Goal: Task Accomplishment & Management: Use online tool/utility

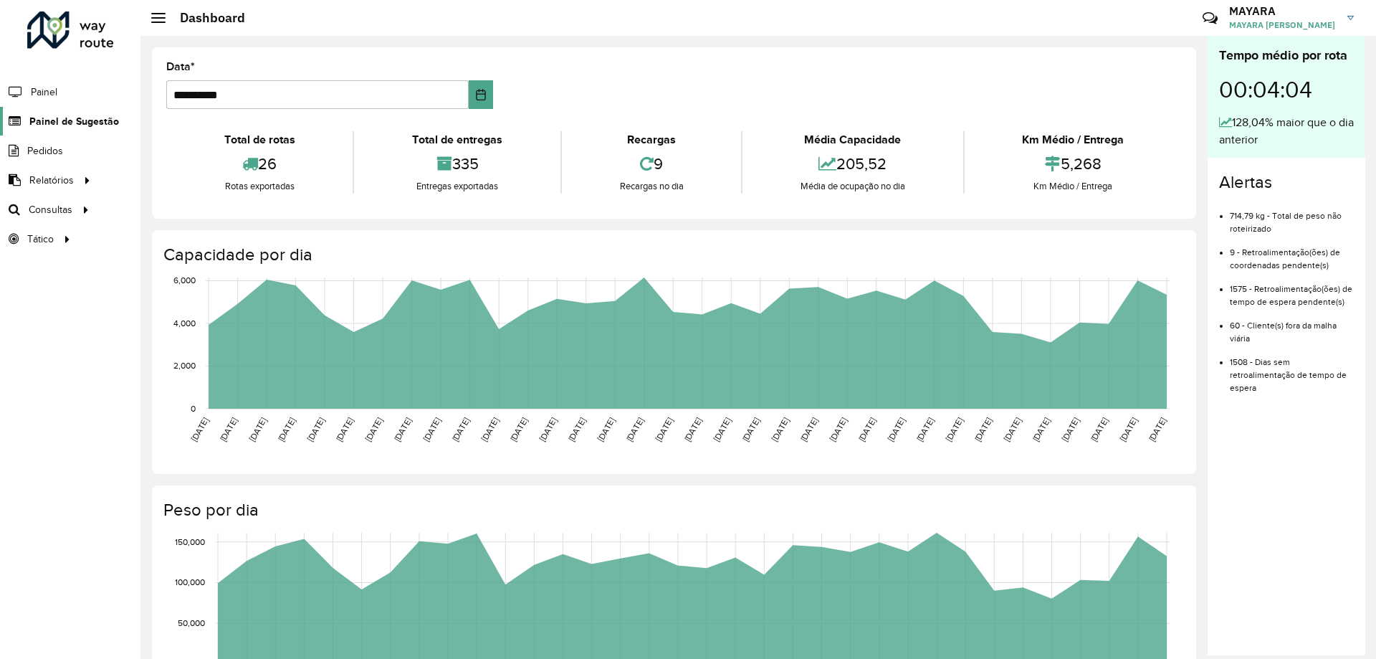
click at [93, 129] on link "Painel de Sugestão" at bounding box center [59, 121] width 119 height 29
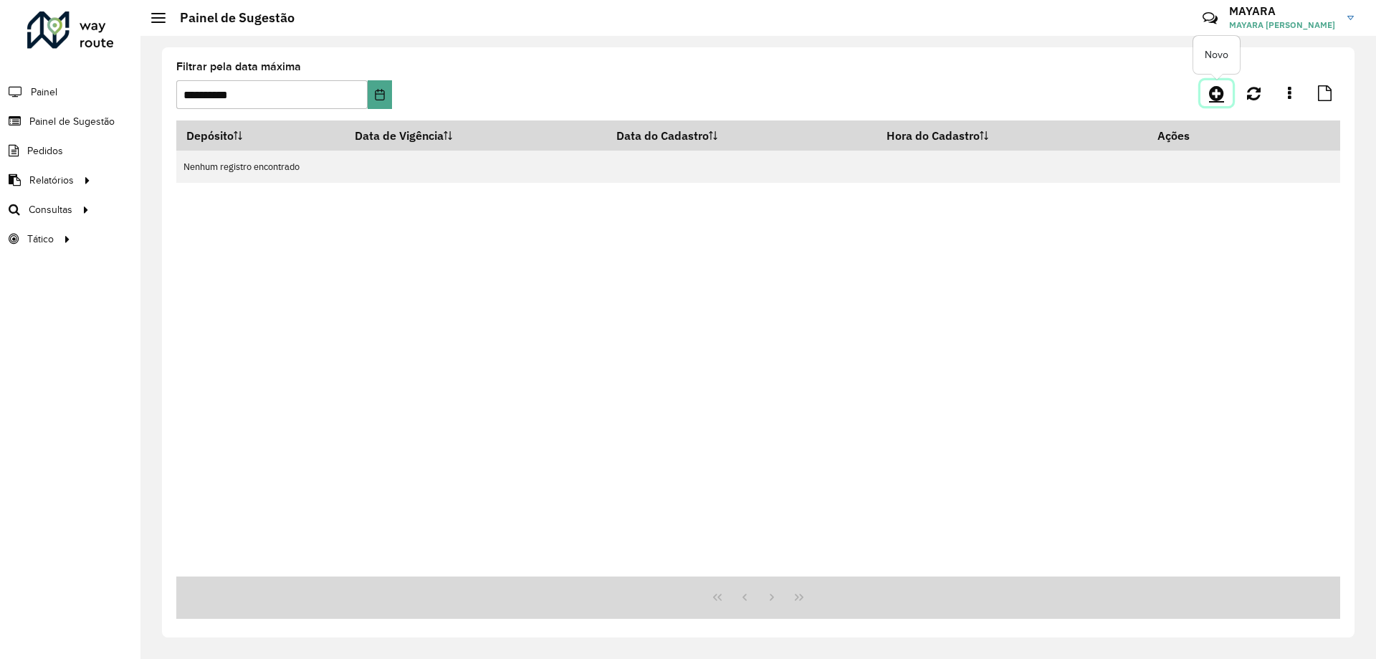
click at [1219, 95] on icon at bounding box center [1216, 93] width 15 height 17
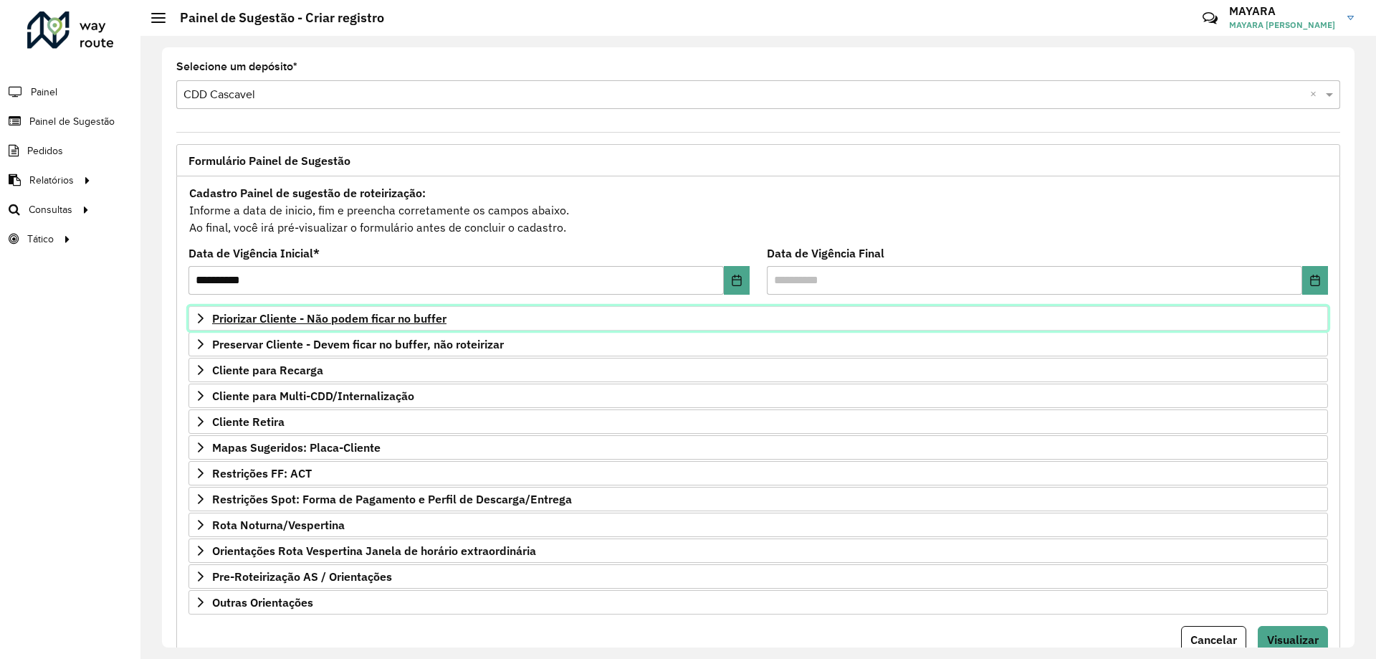
click at [341, 322] on span "Priorizar Cliente - Não podem ficar no buffer" at bounding box center [329, 318] width 234 height 11
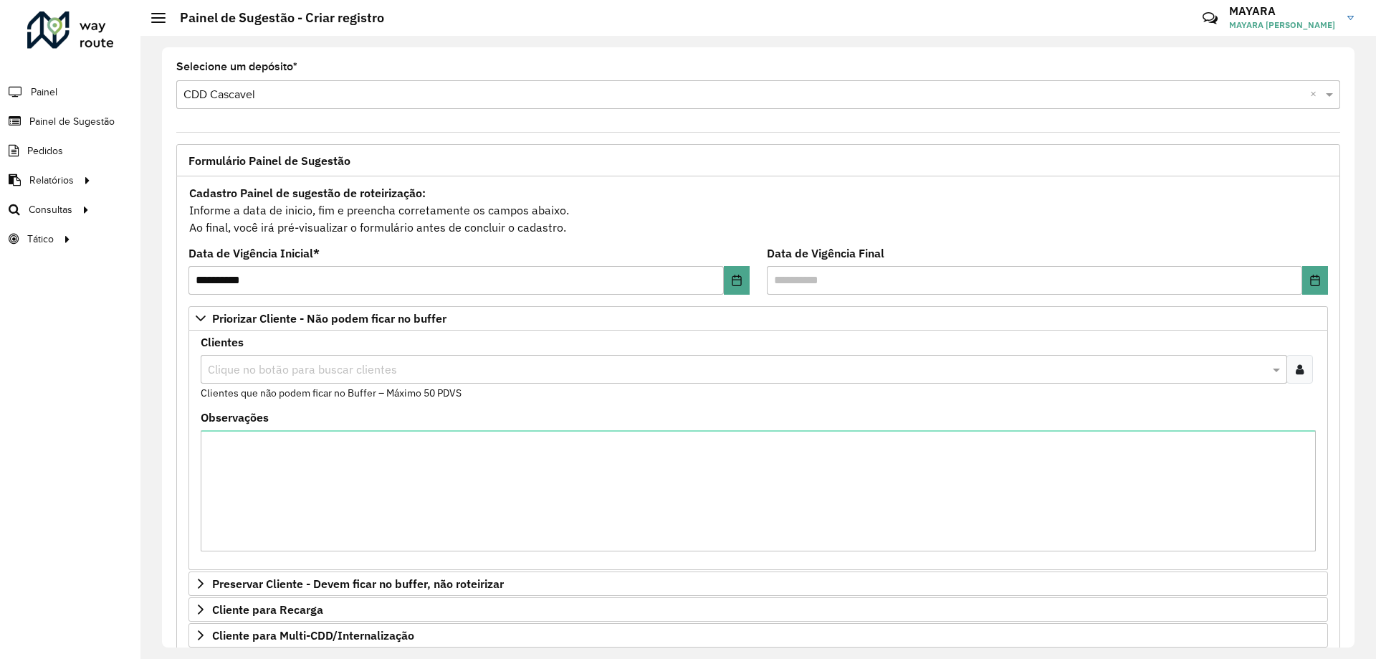
click at [1290, 371] on div at bounding box center [1300, 369] width 27 height 29
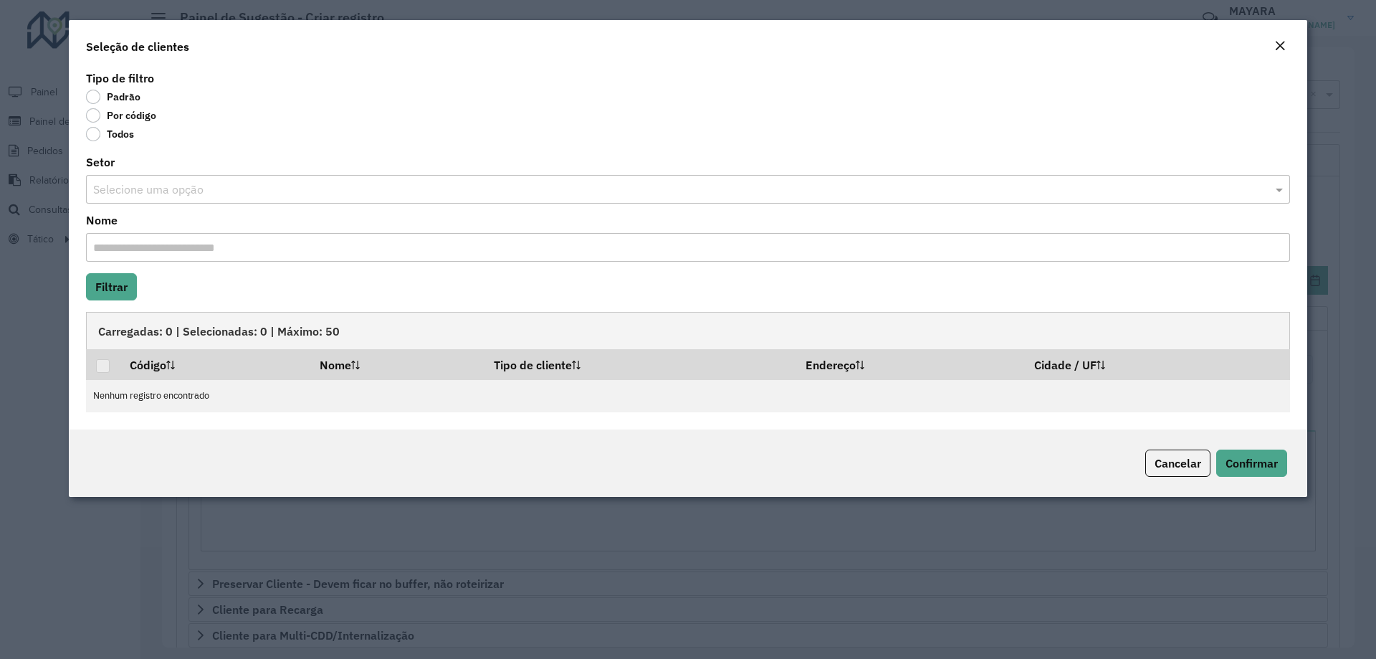
click at [95, 114] on label "Por código" at bounding box center [121, 115] width 70 height 14
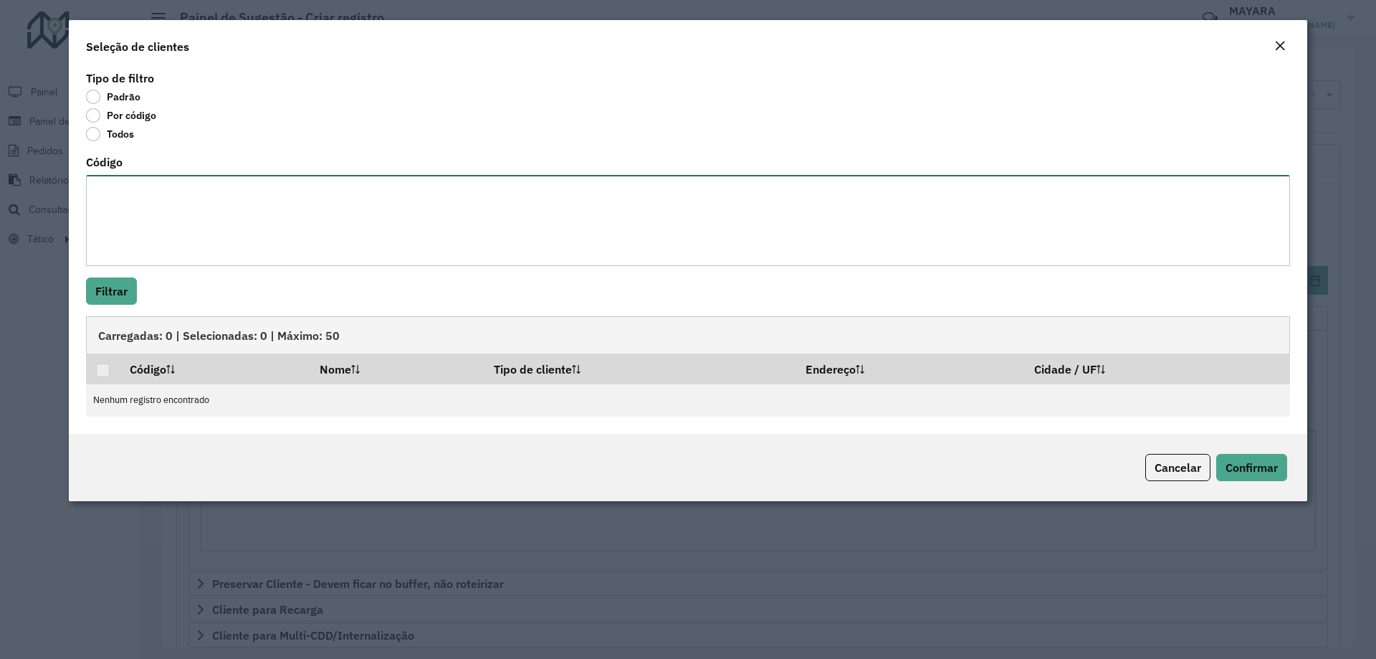
click at [164, 223] on textarea "Código" at bounding box center [688, 220] width 1204 height 91
paste textarea "****** *****"
type textarea "****** *****"
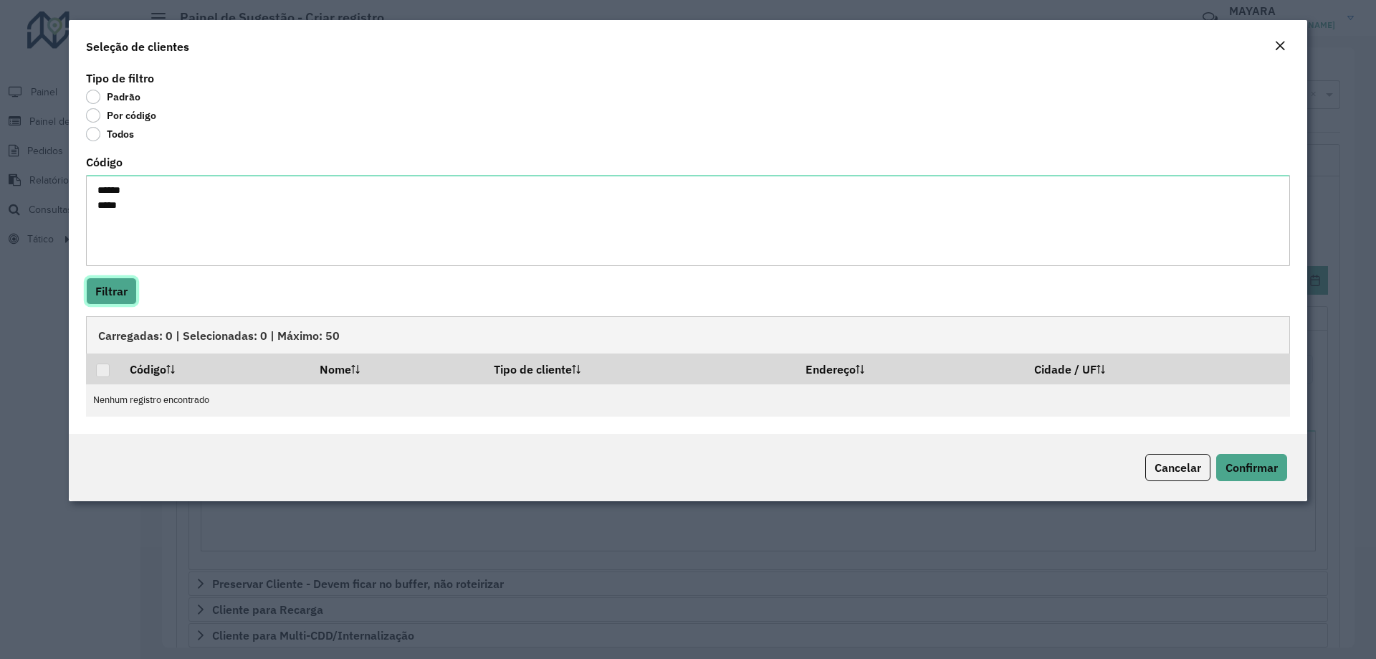
click at [113, 298] on button "Filtrar" at bounding box center [111, 290] width 51 height 27
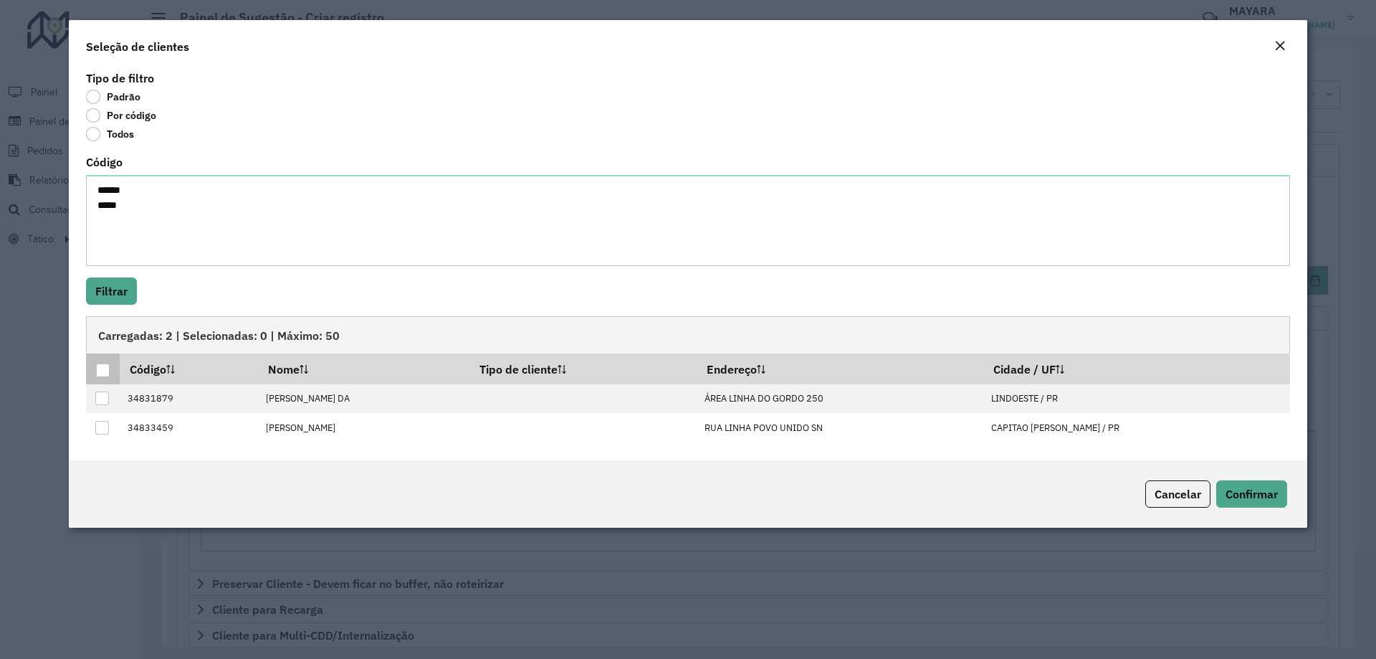
click at [105, 372] on div at bounding box center [103, 370] width 14 height 14
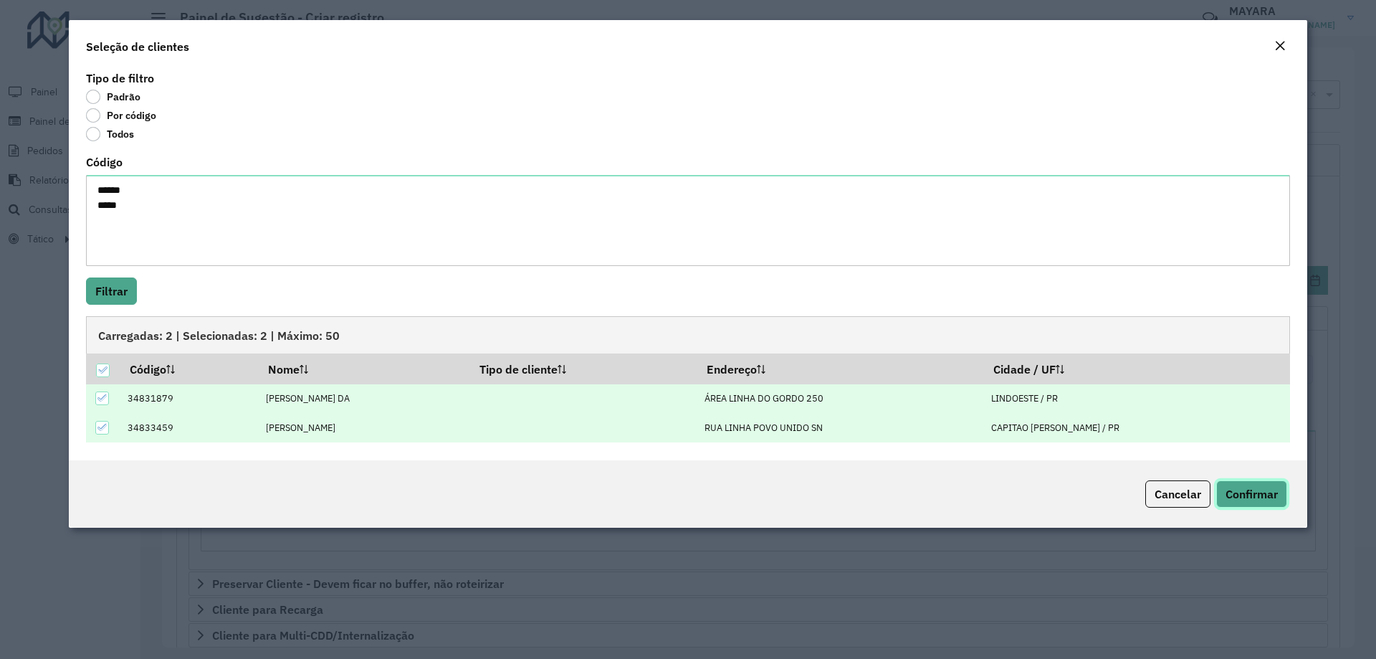
click at [1249, 492] on span "Confirmar" at bounding box center [1252, 494] width 52 height 14
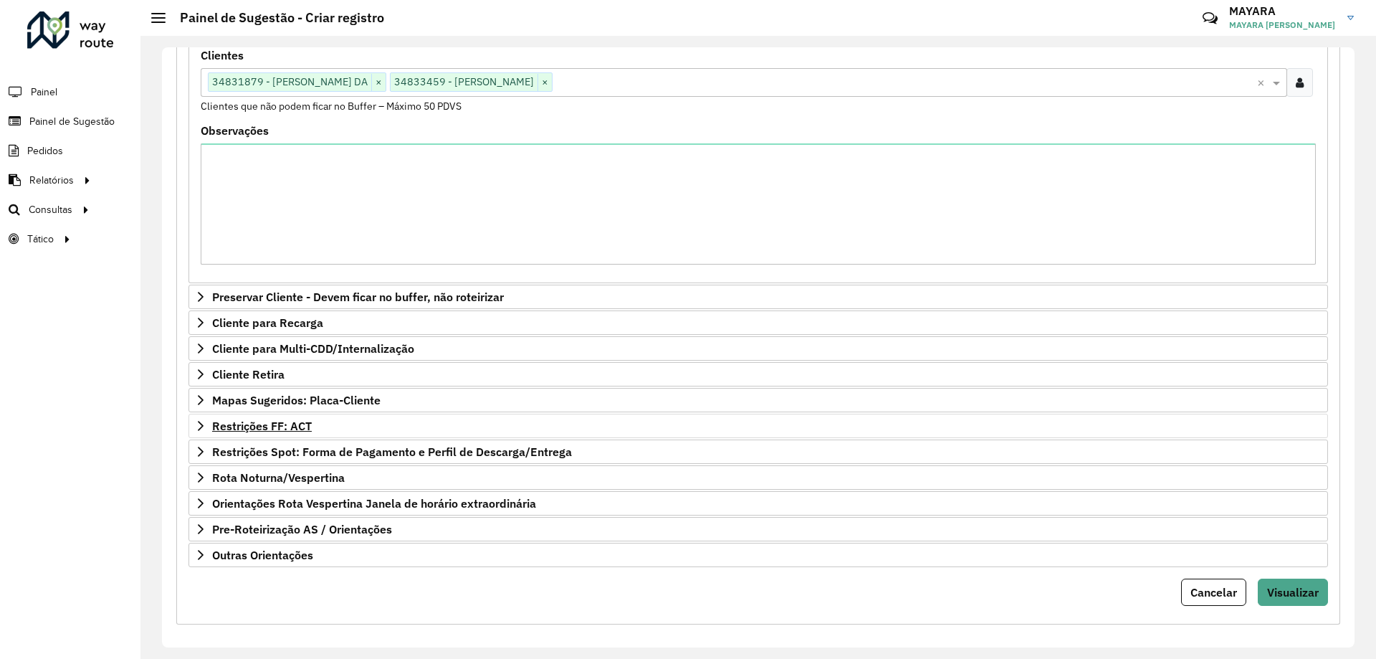
scroll to position [295, 0]
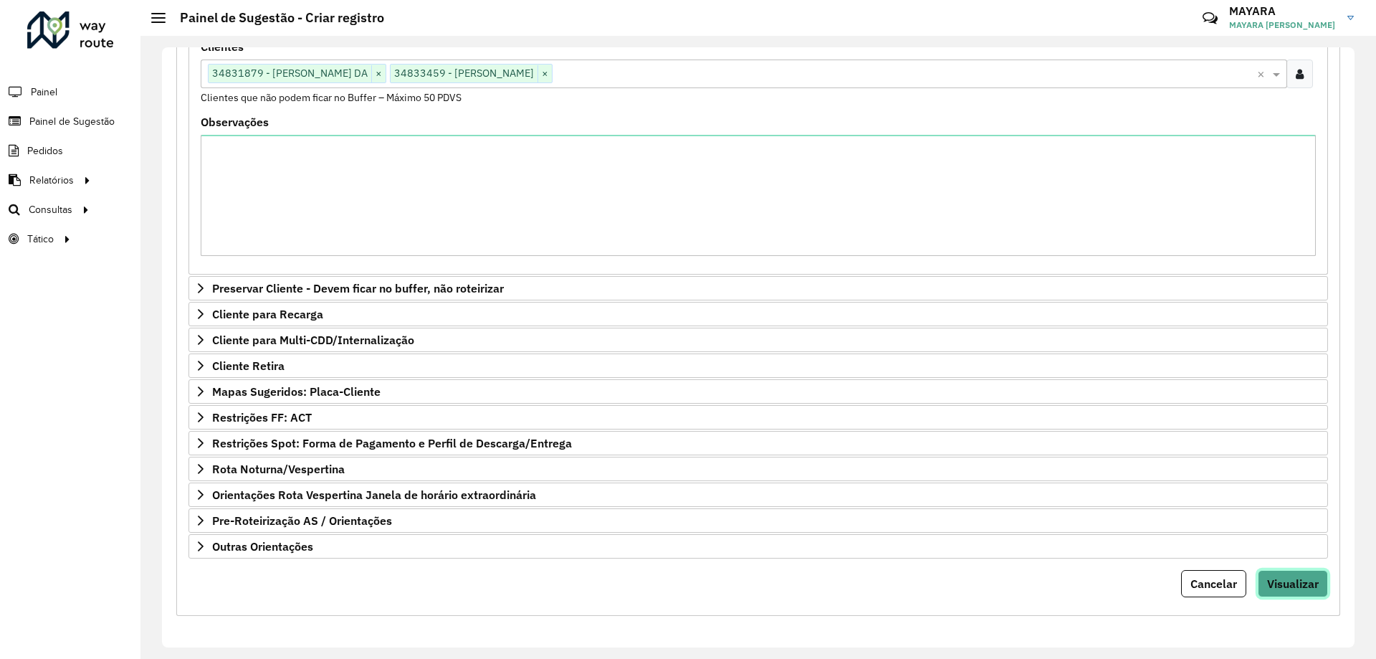
click at [1288, 581] on span "Visualizar" at bounding box center [1293, 583] width 52 height 14
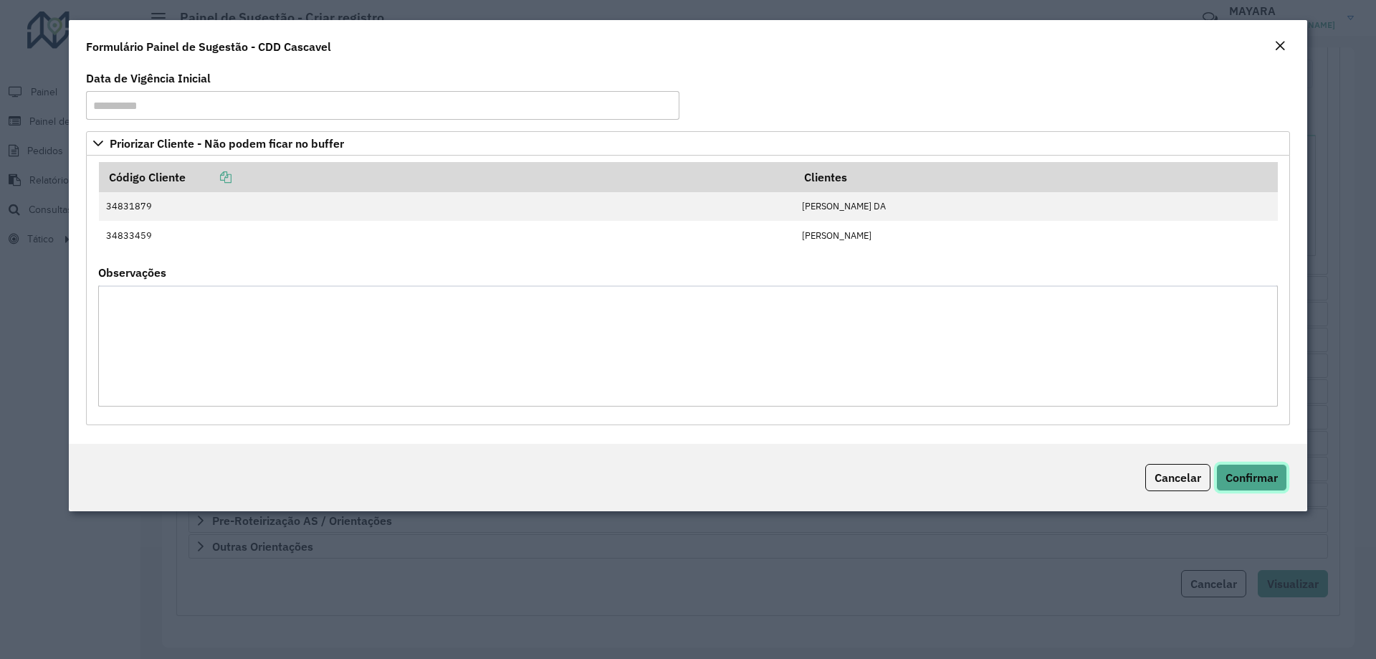
click at [1235, 485] on button "Confirmar" at bounding box center [1252, 477] width 71 height 27
